Goal: Task Accomplishment & Management: Use online tool/utility

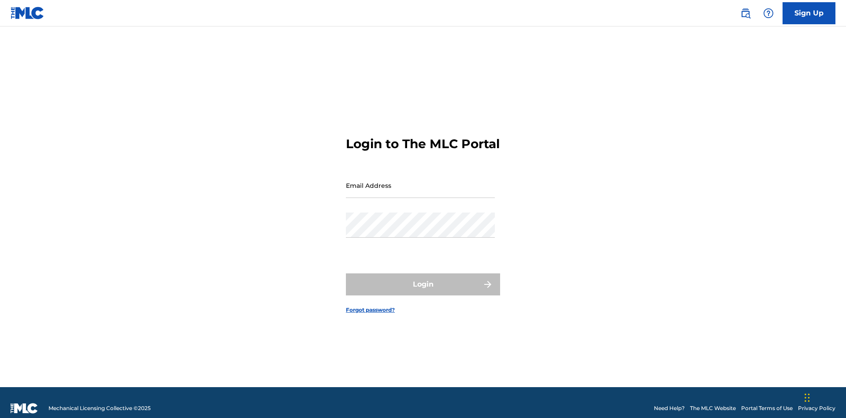
scroll to position [11, 0]
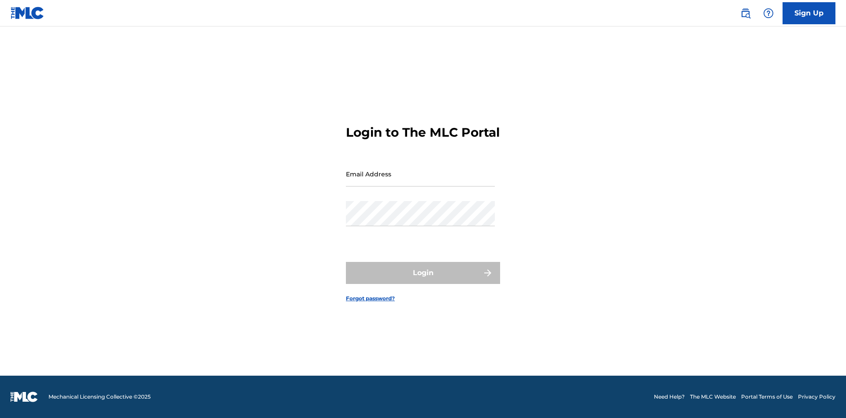
click at [420, 181] on input "Email Address" at bounding box center [420, 173] width 149 height 25
type input "[EMAIL_ADDRESS][DOMAIN_NAME]"
click at [423, 280] on button "Login" at bounding box center [423, 273] width 154 height 22
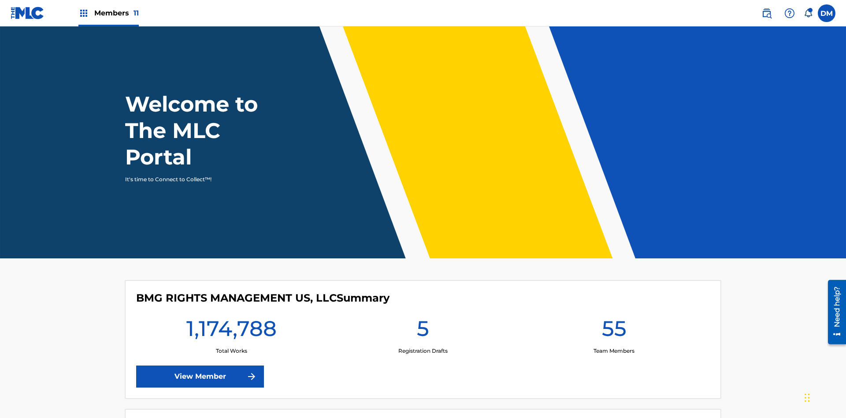
click at [108, 13] on span "Members 11" at bounding box center [116, 13] width 44 height 10
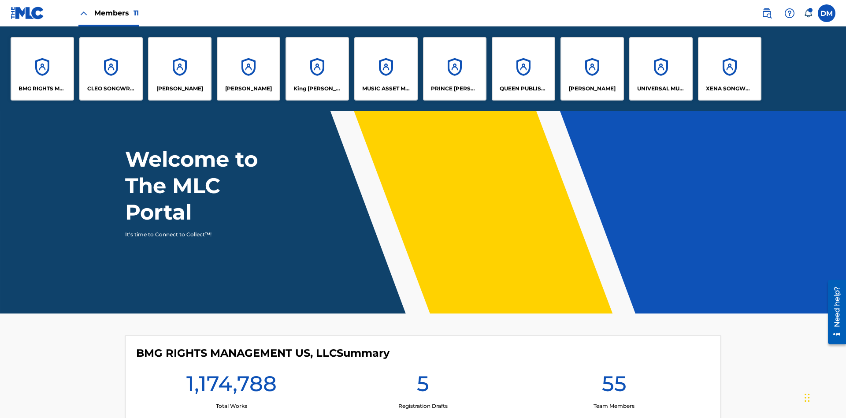
click at [317, 89] on p "King [PERSON_NAME]" at bounding box center [317, 89] width 48 height 8
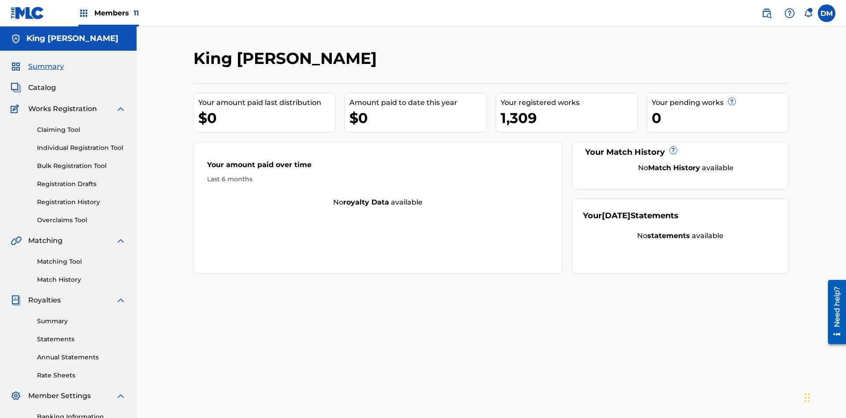
scroll to position [72, 0]
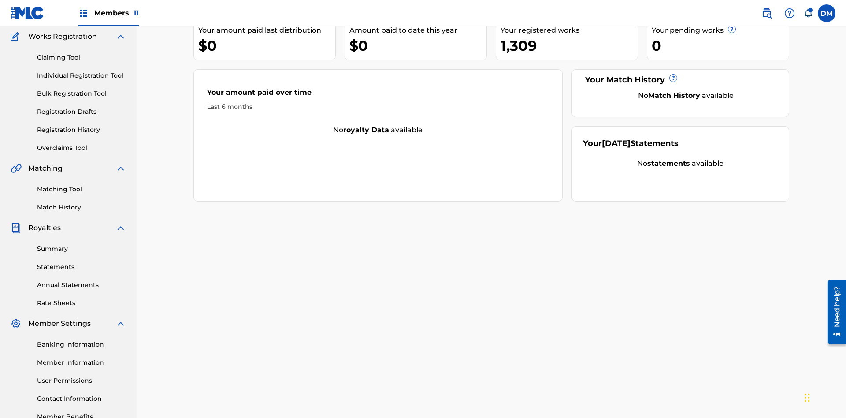
click at [82, 57] on link "Claiming Tool" at bounding box center [81, 57] width 89 height 9
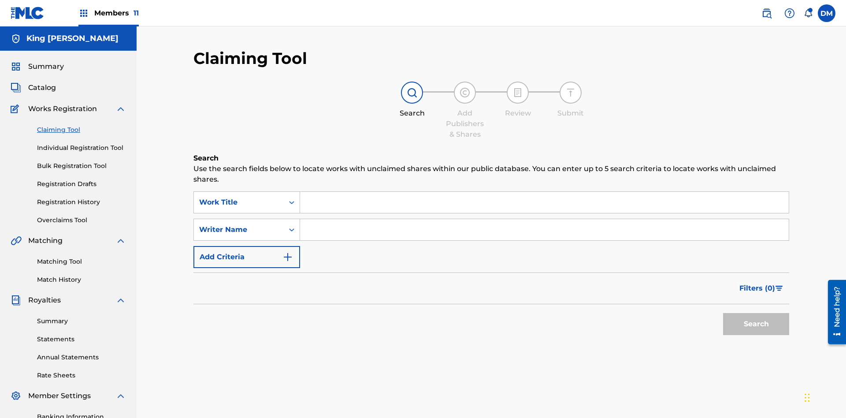
scroll to position [129, 0]
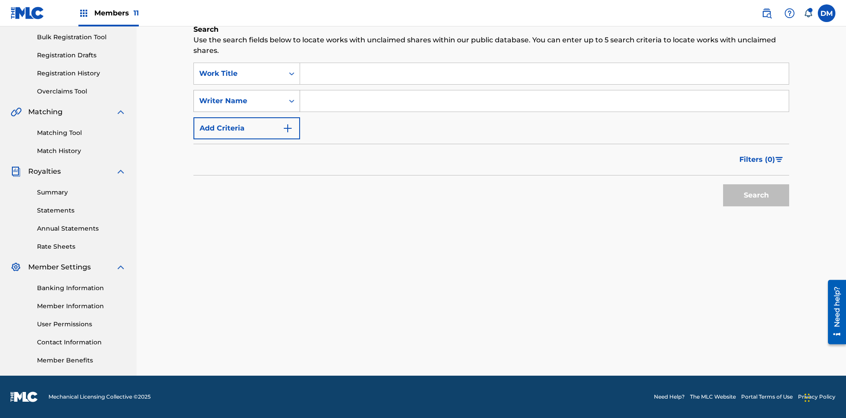
click at [239, 101] on div "Writer Name" at bounding box center [238, 101] width 79 height 11
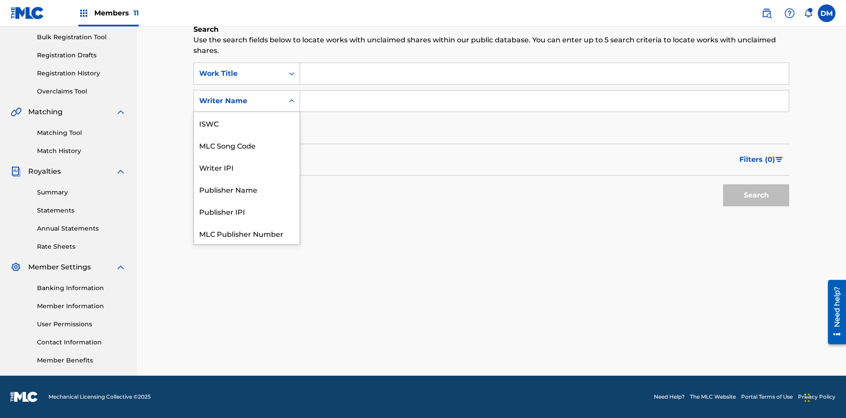
scroll to position [22, 0]
click at [247, 123] on div "MLC Song Code" at bounding box center [247, 123] width 106 height 22
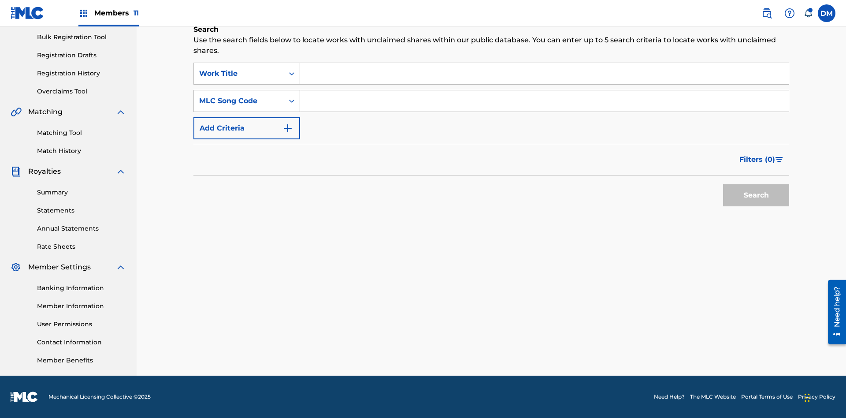
click at [544, 101] on input "Search Form" at bounding box center [544, 100] width 489 height 21
type input "RB0ZOJ"
click at [756, 195] on button "Search" at bounding box center [756, 195] width 66 height 22
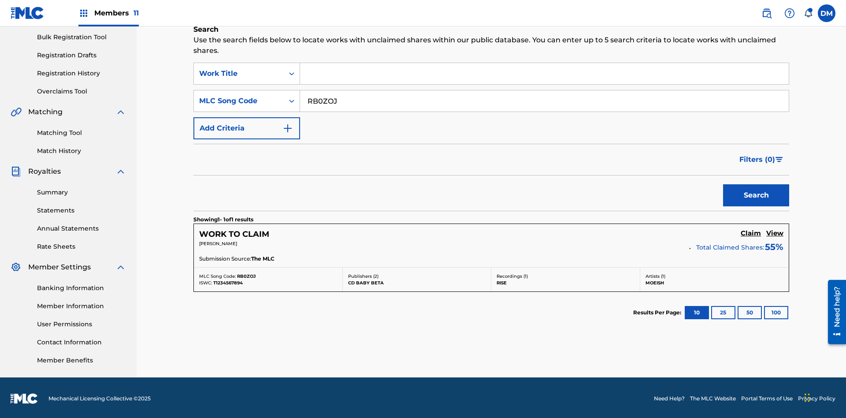
click at [751, 231] on h5 "Claim" at bounding box center [751, 233] width 20 height 8
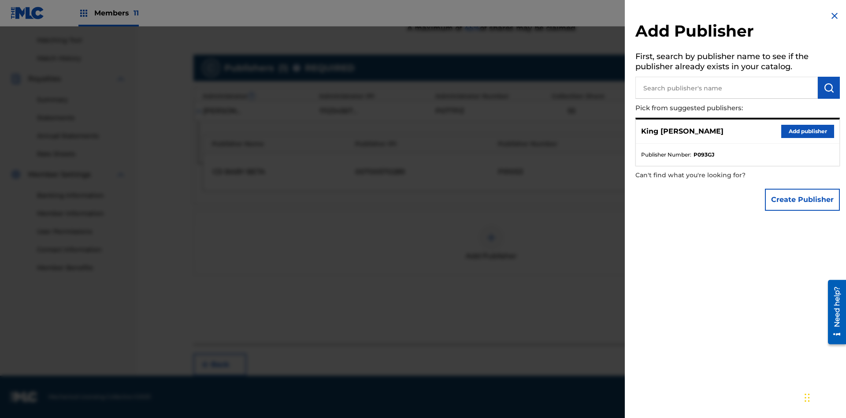
click at [726, 88] on input "text" at bounding box center [726, 88] width 182 height 22
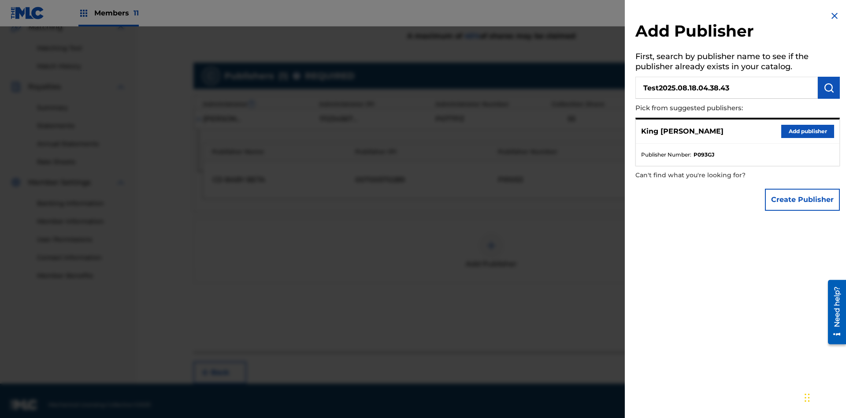
type input "Test2025.08.18.04.38.43"
click at [829, 88] on img "submit" at bounding box center [828, 87] width 11 height 11
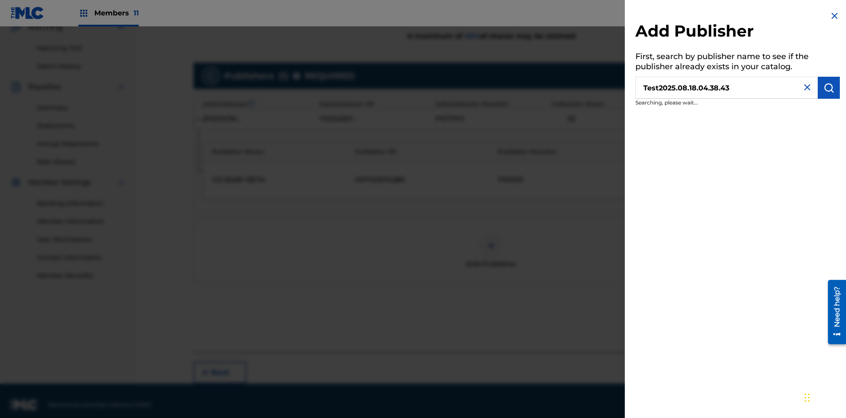
scroll to position [221, 0]
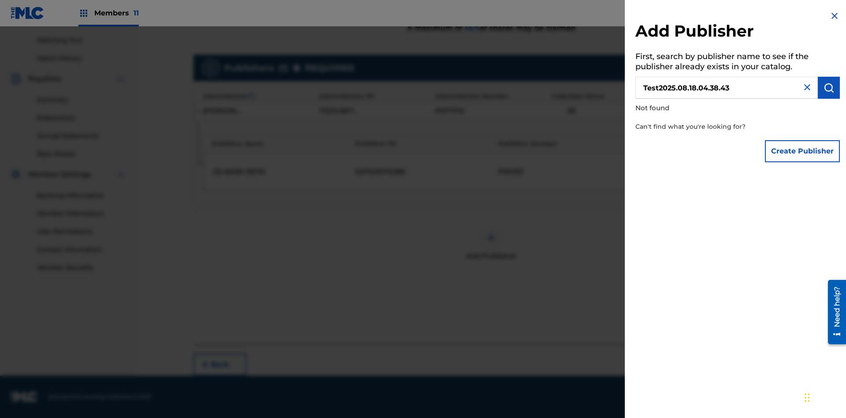
click at [803, 151] on button "Create Publisher" at bounding box center [802, 151] width 75 height 22
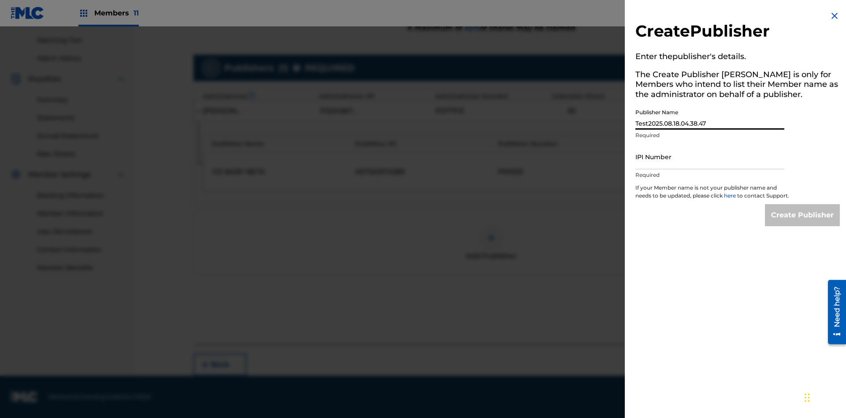
click at [710, 156] on input "IPI Number" at bounding box center [709, 156] width 149 height 25
click at [803, 223] on input "Create Publisher" at bounding box center [802, 215] width 75 height 22
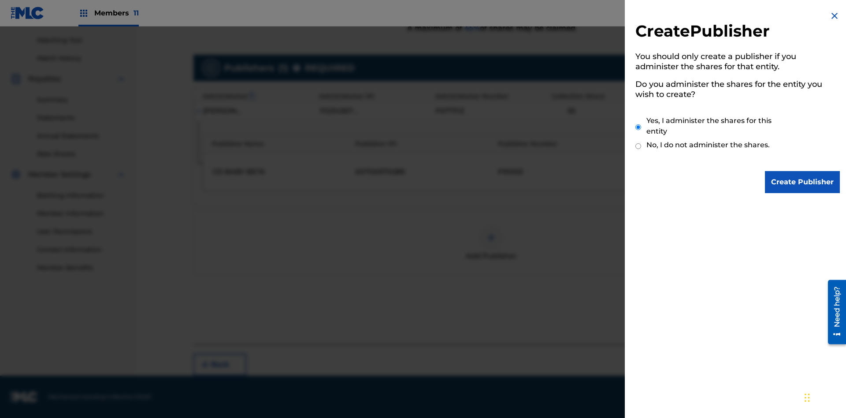
click at [803, 182] on input "Create Publisher" at bounding box center [802, 182] width 75 height 22
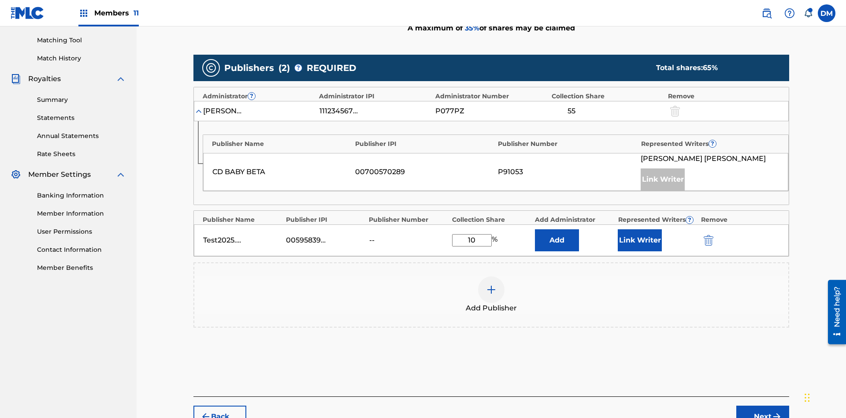
scroll to position [273, 0]
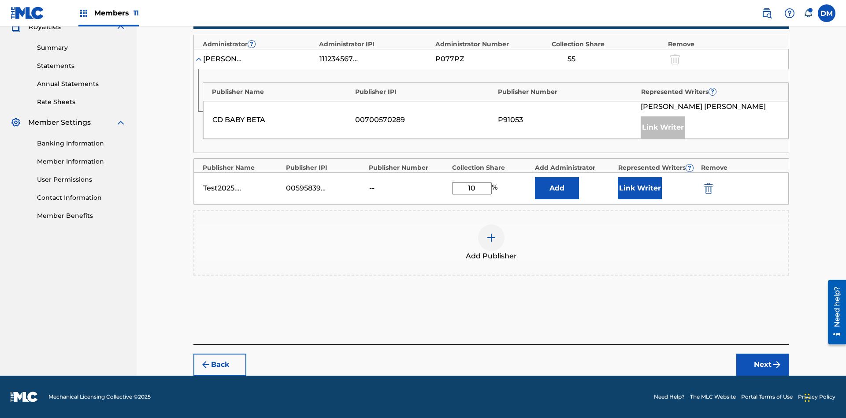
type input "10"
click at [640, 188] on button "Link Writer" at bounding box center [640, 188] width 44 height 22
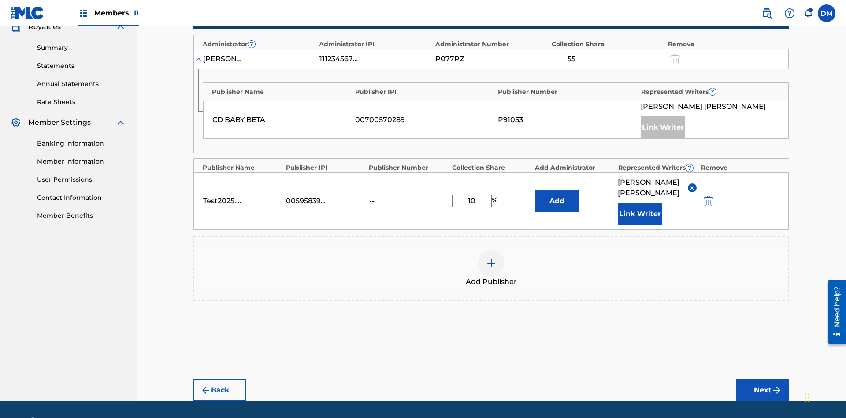
click at [640, 203] on button "Link Writer" at bounding box center [640, 214] width 44 height 22
click at [557, 190] on button "Add" at bounding box center [557, 201] width 44 height 22
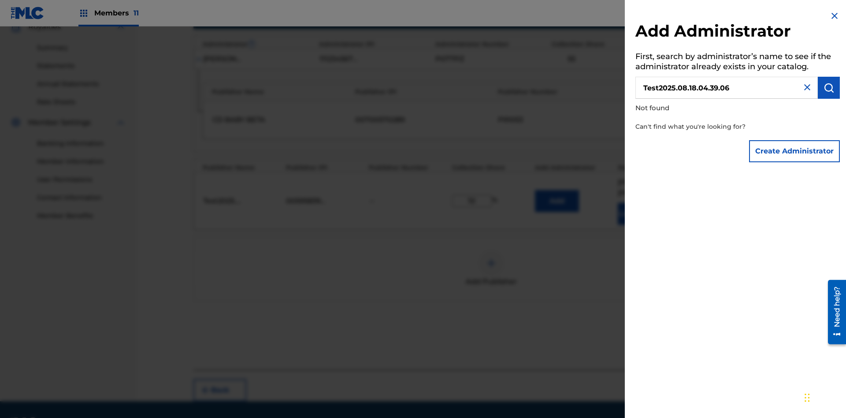
click at [795, 151] on button "Create Administrator" at bounding box center [794, 151] width 91 height 22
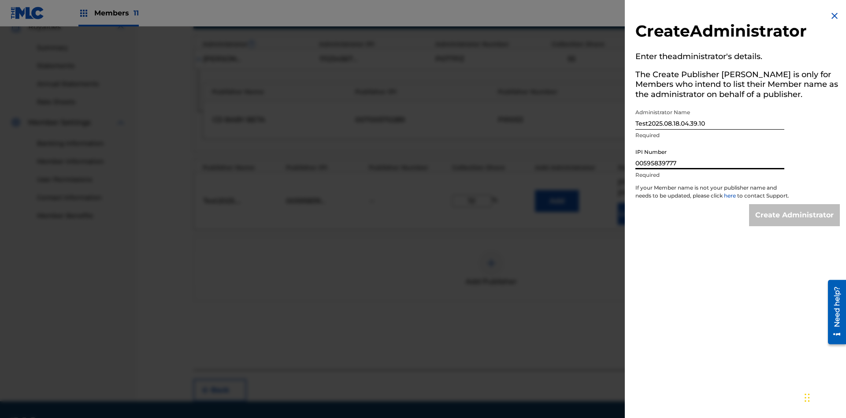
click at [795, 223] on input "Create Administrator" at bounding box center [794, 215] width 91 height 22
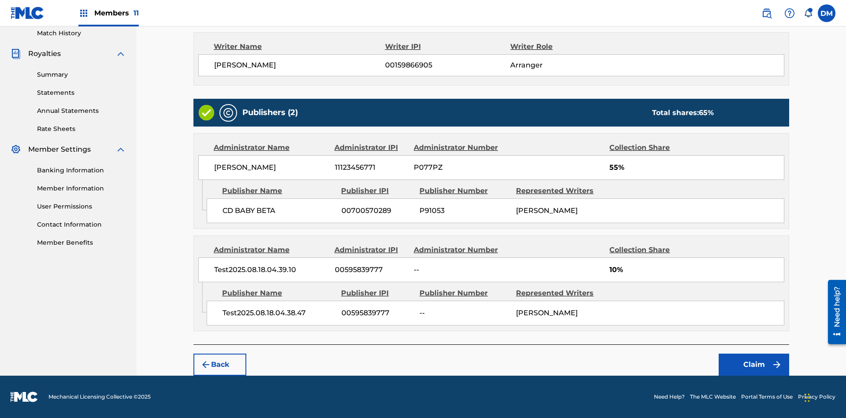
click at [754, 364] on button "Claim" at bounding box center [754, 364] width 70 height 22
